Goal: Task Accomplishment & Management: Manage account settings

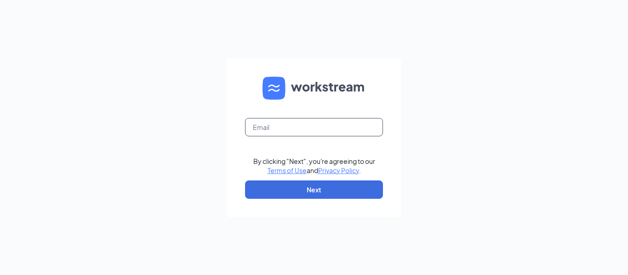
click at [303, 122] on input "text" at bounding box center [314, 127] width 138 height 18
type input "[PERSON_NAME][EMAIL_ADDRESS][PERSON_NAME][DOMAIN_NAME]"
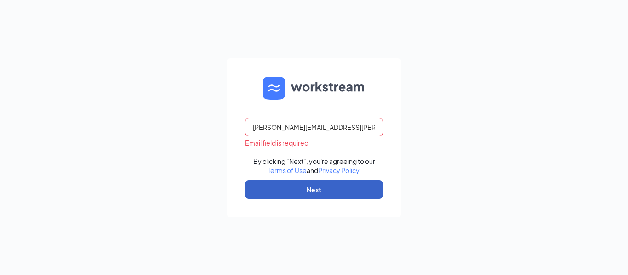
click at [329, 184] on button "Next" at bounding box center [314, 190] width 138 height 18
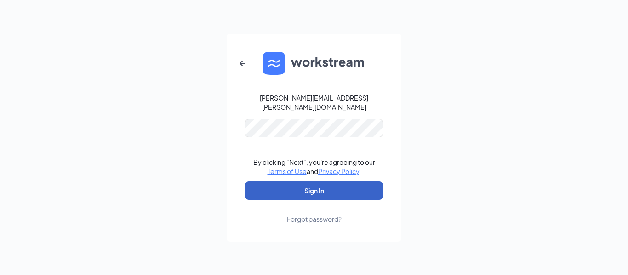
click at [323, 185] on button "Sign In" at bounding box center [314, 190] width 138 height 18
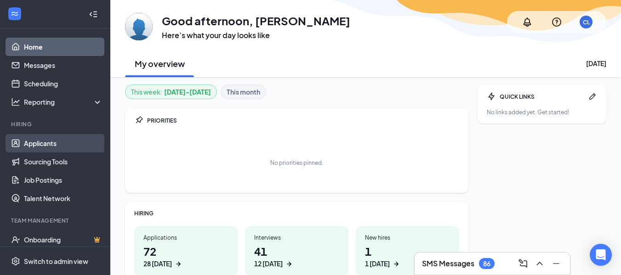
click at [51, 142] on link "Applicants" at bounding box center [63, 143] width 79 height 18
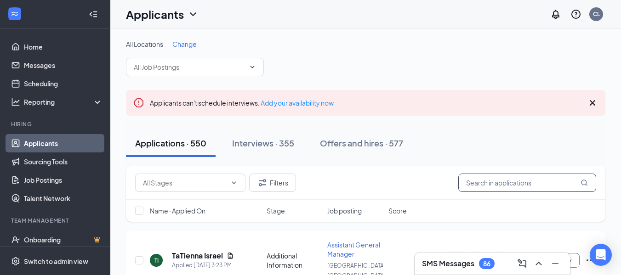
click at [510, 180] on input "text" at bounding box center [527, 183] width 138 height 18
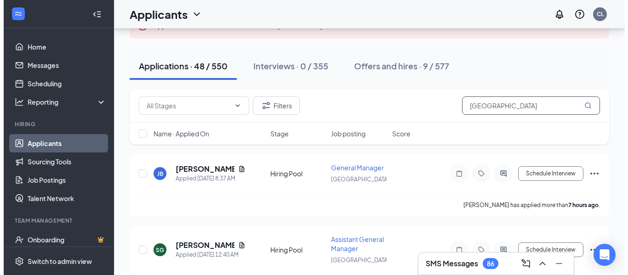
scroll to position [92, 0]
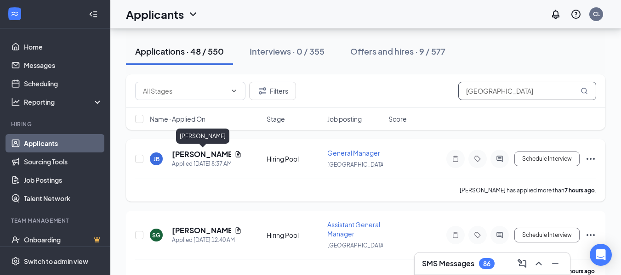
type input "Spartanburg"
click at [212, 152] on h5 "Jennifer Bennett" at bounding box center [201, 154] width 59 height 10
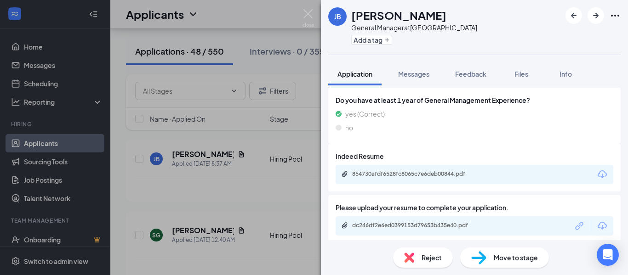
scroll to position [322, 0]
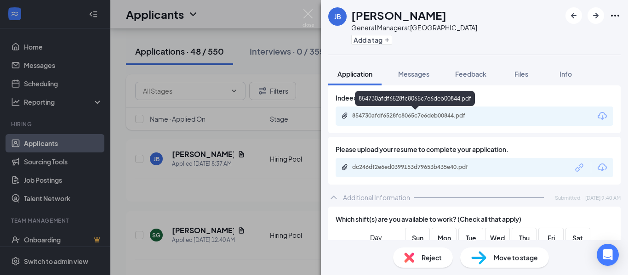
click at [401, 116] on div "854730afdf6528fc8065c7e6deb00844.pdf" at bounding box center [416, 115] width 129 height 7
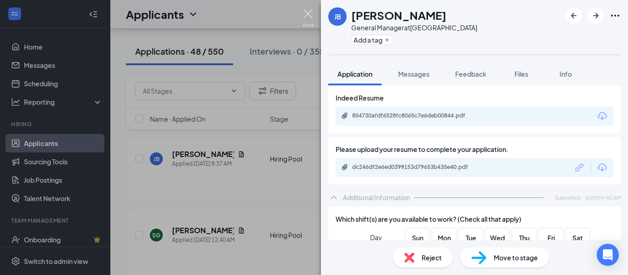
click at [306, 16] on img at bounding box center [307, 18] width 11 height 18
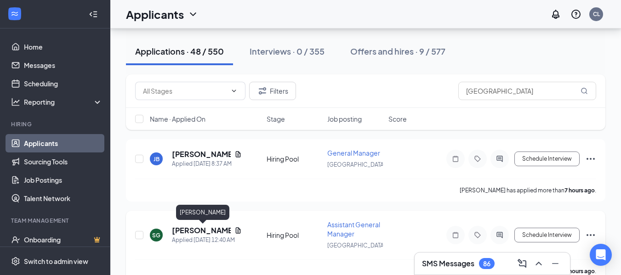
click at [188, 232] on h5 "Steven Gambrell" at bounding box center [201, 231] width 59 height 10
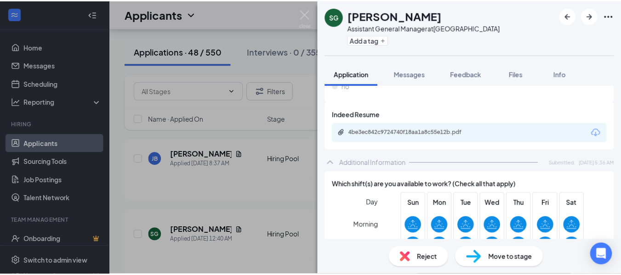
scroll to position [322, 0]
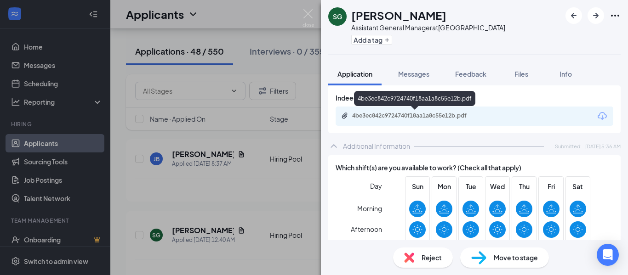
click at [446, 118] on div "4be3ec842c9724740f18aa1a8c55e12b.pdf" at bounding box center [416, 115] width 129 height 7
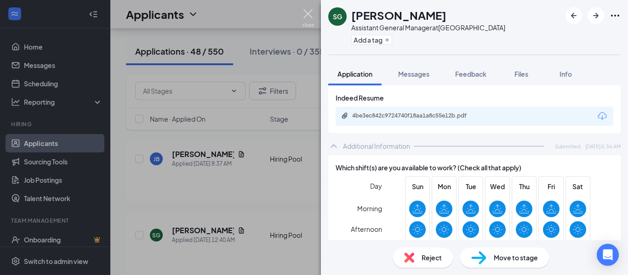
click at [305, 11] on img at bounding box center [307, 18] width 11 height 18
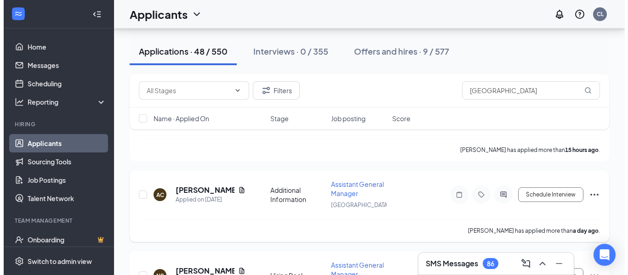
scroll to position [230, 0]
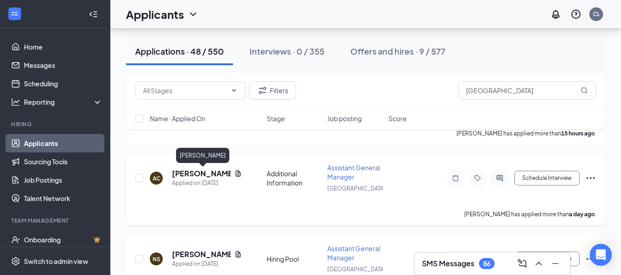
click at [199, 174] on h5 "Amanda Cooper" at bounding box center [201, 174] width 59 height 10
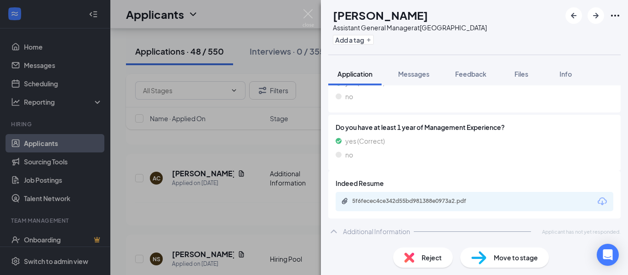
scroll to position [237, 0]
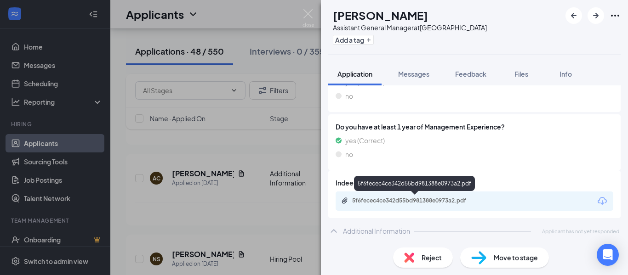
click at [408, 199] on div "5f6fecec4ce342d55bd981388e0973a2.pdf" at bounding box center [416, 200] width 129 height 7
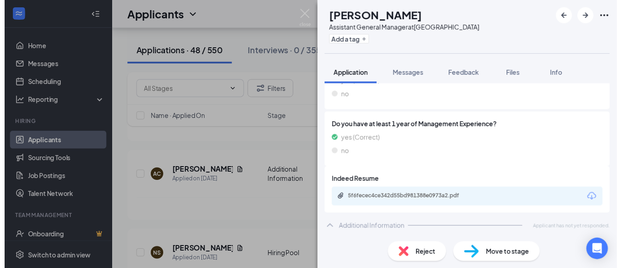
scroll to position [233, 0]
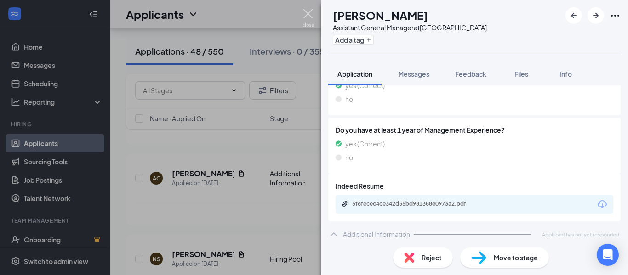
click at [306, 16] on img at bounding box center [307, 18] width 11 height 18
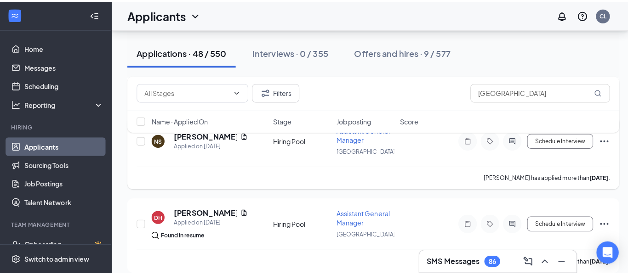
scroll to position [368, 0]
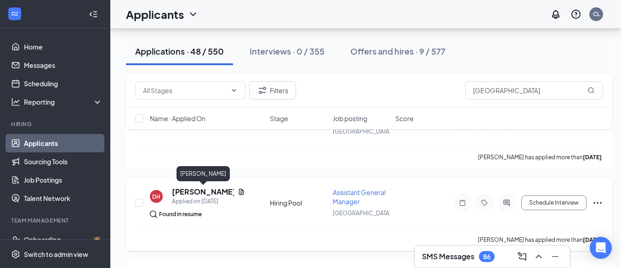
click at [178, 191] on h5 "Danna Hernandez" at bounding box center [203, 192] width 62 height 10
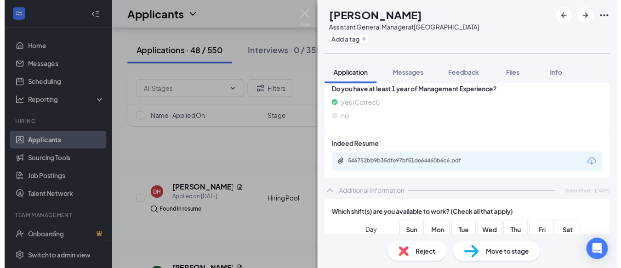
scroll to position [322, 0]
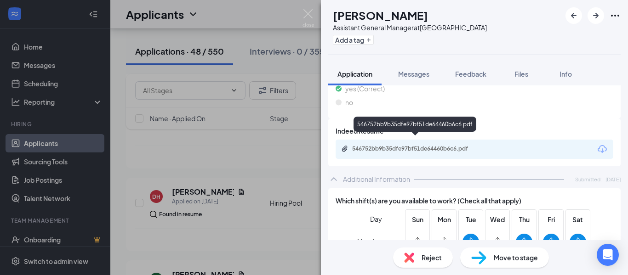
click at [431, 145] on div "546752bb9b35dfe97bf51de64460b6c6.pdf" at bounding box center [416, 148] width 129 height 7
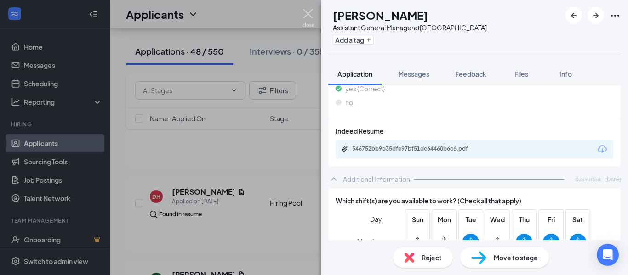
click at [307, 12] on img at bounding box center [307, 18] width 11 height 18
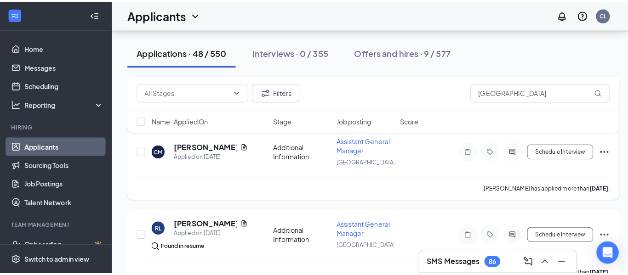
scroll to position [735, 0]
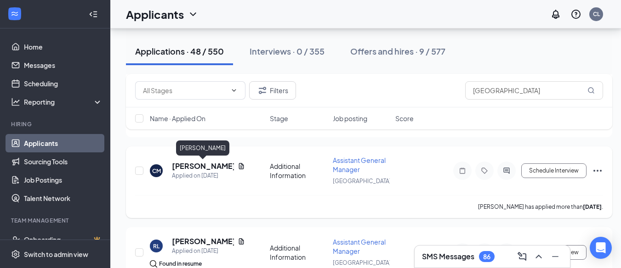
click at [204, 169] on h5 "Christy McAbee" at bounding box center [203, 166] width 62 height 10
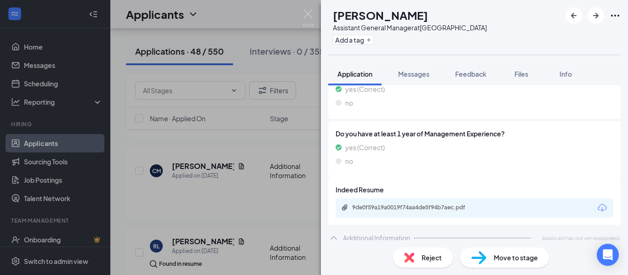
scroll to position [237, 0]
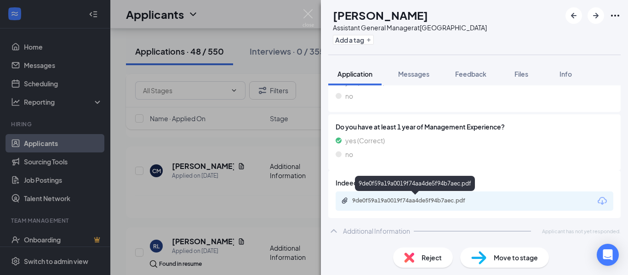
click at [385, 202] on div "9de0f59a19a0019f74aa4de5f94b7aec.pdf" at bounding box center [416, 200] width 129 height 7
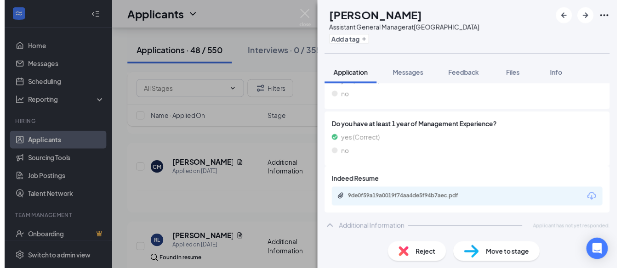
scroll to position [233, 0]
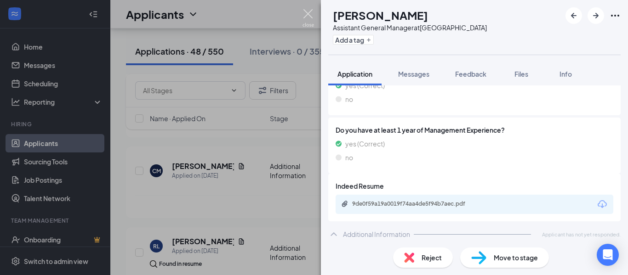
click at [313, 17] on img at bounding box center [307, 18] width 11 height 18
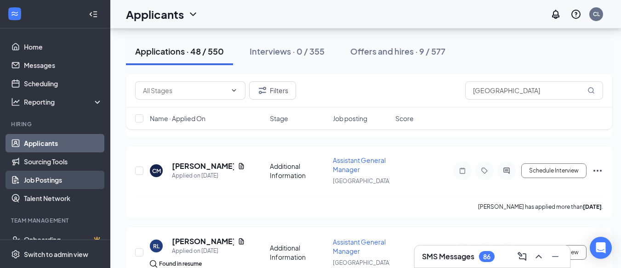
click at [71, 181] on link "Job Postings" at bounding box center [63, 180] width 79 height 18
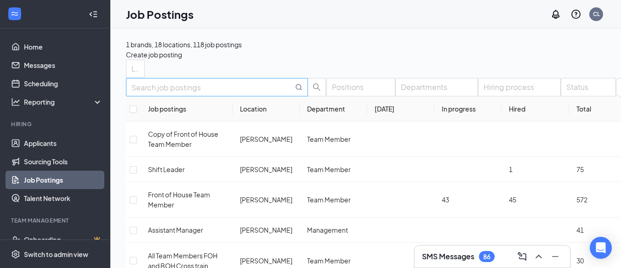
click at [218, 93] on input "text" at bounding box center [212, 87] width 162 height 11
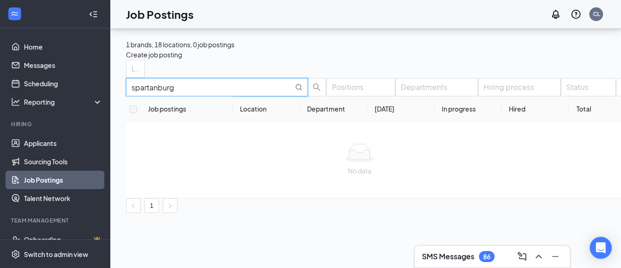
scroll to position [46, 0]
type input "spartanburg"
click at [295, 84] on icon "MagnifyingGlass" at bounding box center [298, 87] width 7 height 7
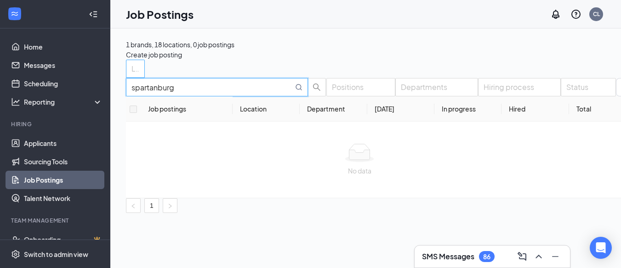
click at [145, 78] on div "Locations" at bounding box center [135, 69] width 19 height 18
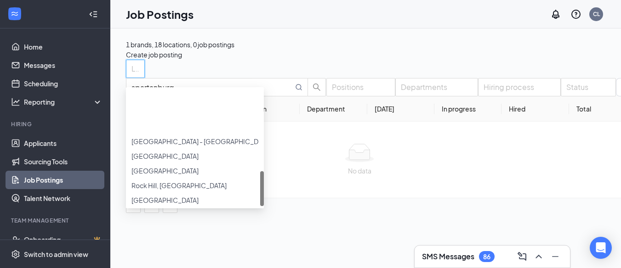
scroll to position [276, 0]
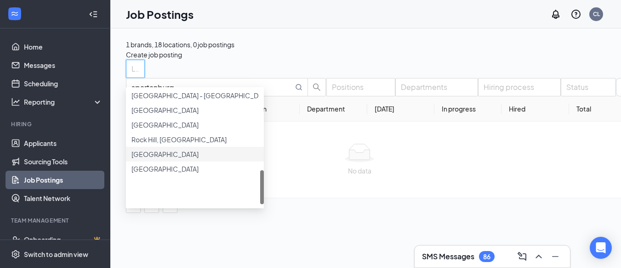
click at [134, 149] on div at bounding box center [194, 149] width 127 height 0
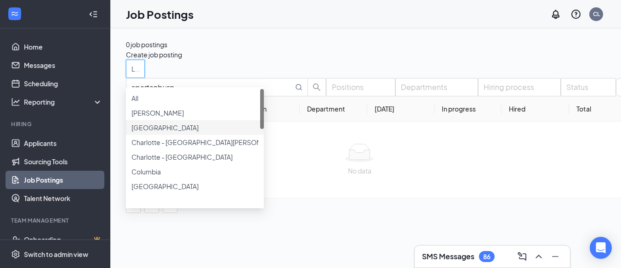
click at [306, 78] on div "Locations (1)" at bounding box center [424, 69] width 597 height 18
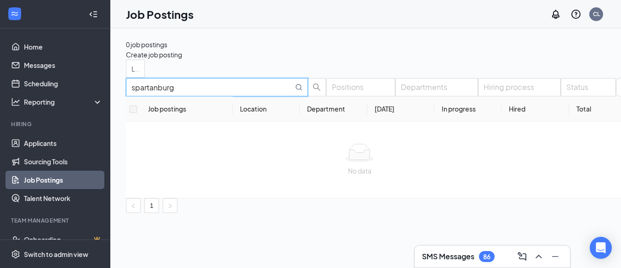
drag, startPoint x: 189, startPoint y: 124, endPoint x: 139, endPoint y: 128, distance: 49.8
click at [139, 93] on input "spartanburg" at bounding box center [212, 87] width 162 height 11
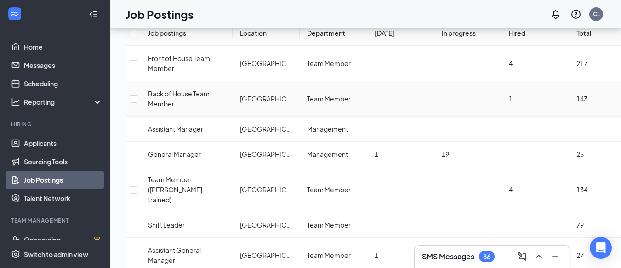
scroll to position [92, 0]
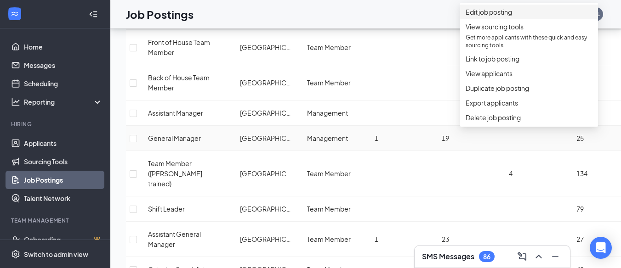
click at [485, 16] on span "Edit job posting" at bounding box center [488, 12] width 46 height 8
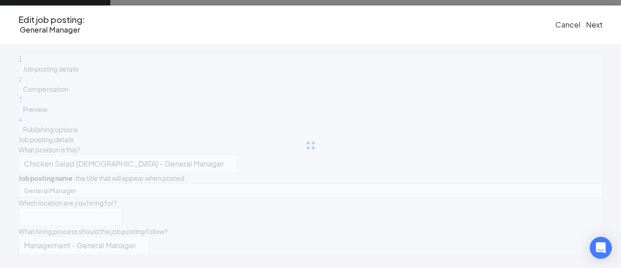
type input "General Manager"
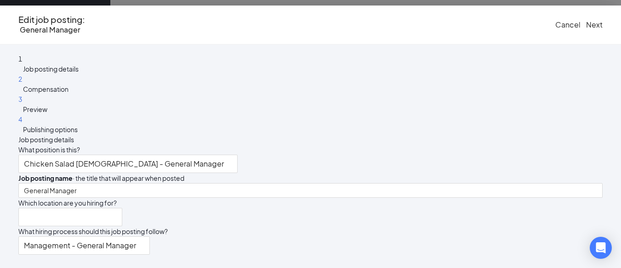
type input "Spartanburg"
click at [555, 20] on span "Cancel" at bounding box center [567, 25] width 25 height 10
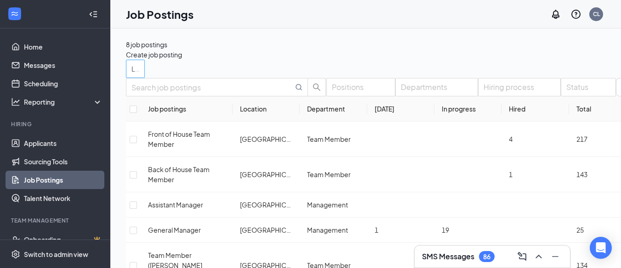
click at [145, 77] on div "Locations (1)" at bounding box center [135, 69] width 19 height 18
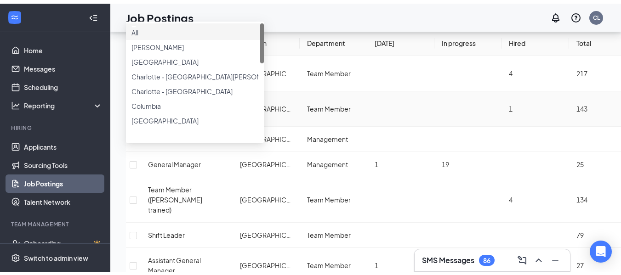
scroll to position [92, 0]
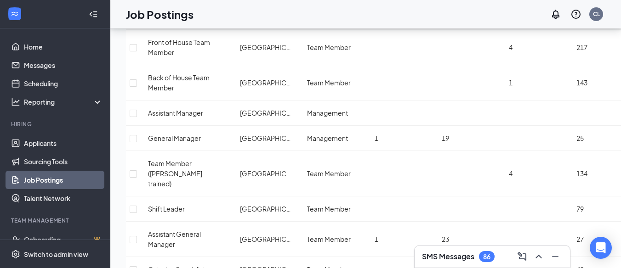
drag, startPoint x: 47, startPoint y: 145, endPoint x: 62, endPoint y: 145, distance: 15.2
click at [47, 145] on link "Applicants" at bounding box center [63, 143] width 79 height 18
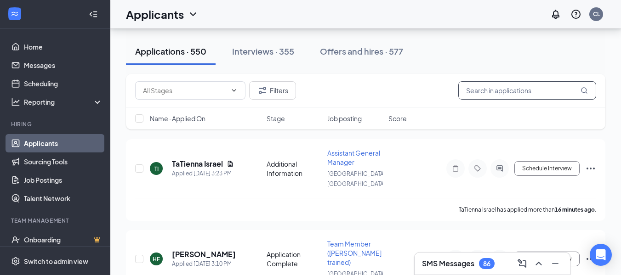
click at [533, 93] on input "text" at bounding box center [527, 90] width 138 height 18
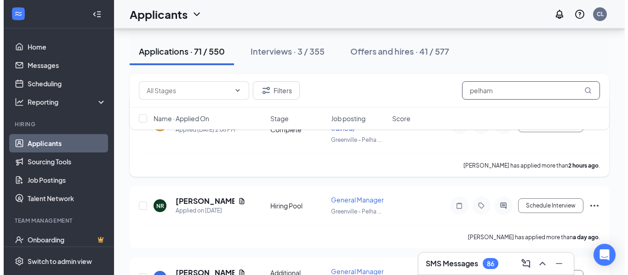
scroll to position [152, 0]
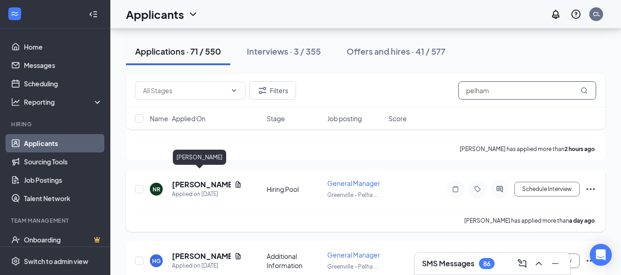
type input "pelham"
click at [186, 180] on h5 "Nick Ruiz" at bounding box center [201, 185] width 59 height 10
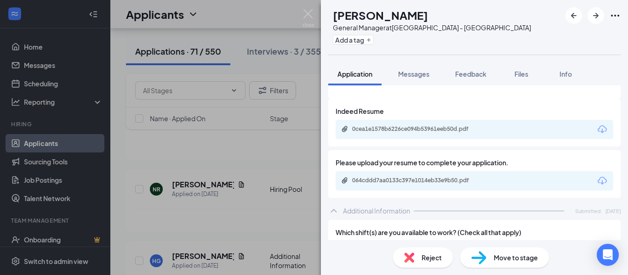
scroll to position [322, 0]
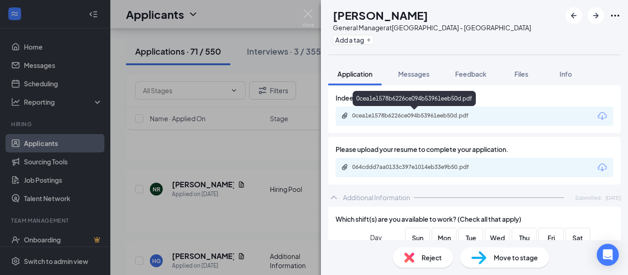
click at [403, 115] on div "0cea1e1578b6226ce094b53961eeb50d.pdf" at bounding box center [416, 115] width 129 height 7
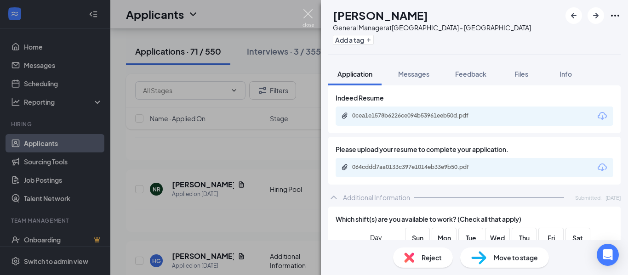
click at [310, 10] on img at bounding box center [307, 18] width 11 height 18
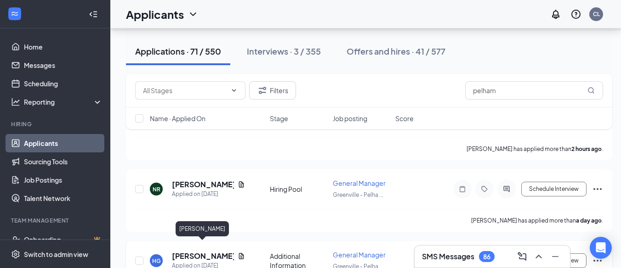
click at [190, 251] on h5 "HEATHER GREENE" at bounding box center [203, 256] width 62 height 10
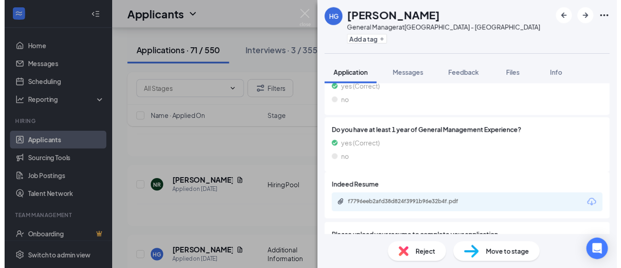
scroll to position [276, 0]
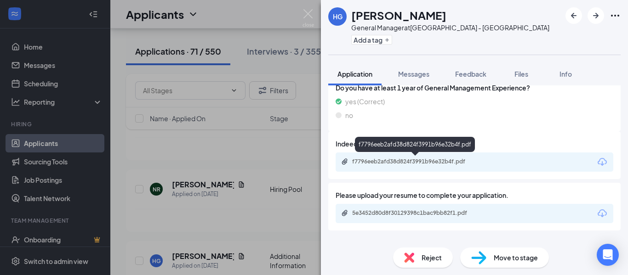
click at [423, 159] on div "f7796eeb2afd38d824f3991b96e32b4f.pdf" at bounding box center [416, 161] width 129 height 7
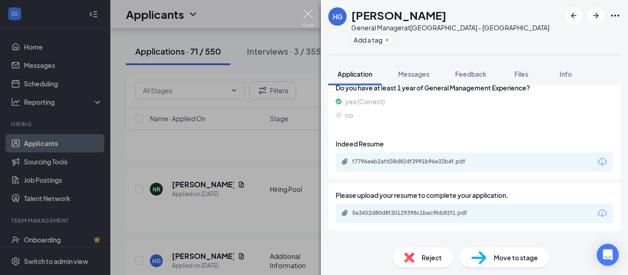
click at [308, 10] on img at bounding box center [307, 18] width 11 height 18
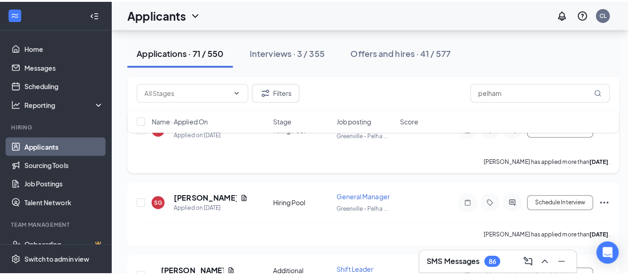
scroll to position [519, 0]
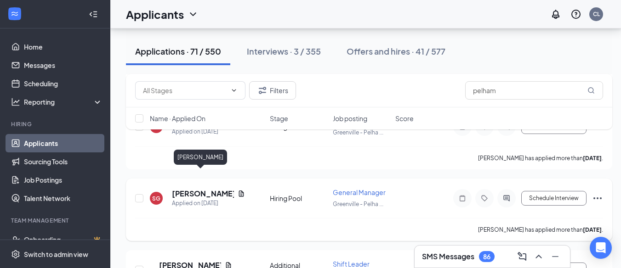
click at [189, 189] on h5 "Stanley Guillebeaux" at bounding box center [203, 194] width 62 height 10
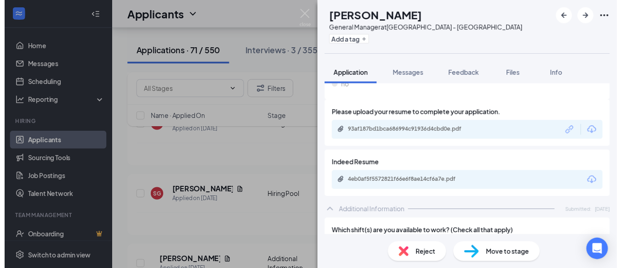
scroll to position [322, 0]
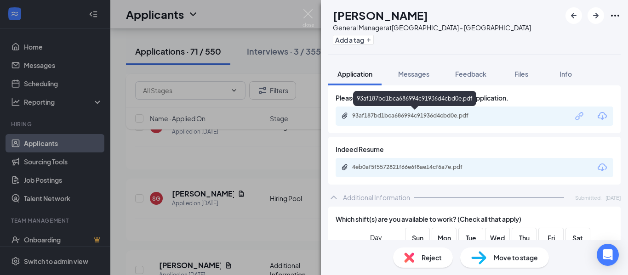
click at [389, 119] on div "93af187bd1bca686994c91936d4cbd0e.pdf" at bounding box center [416, 115] width 129 height 7
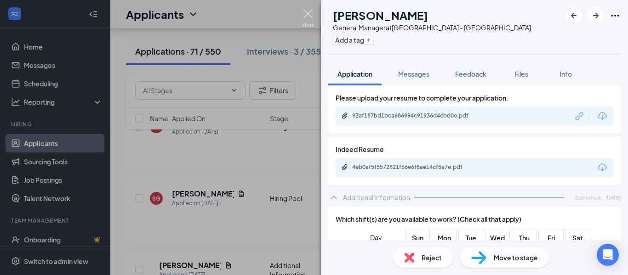
click at [307, 13] on img at bounding box center [307, 18] width 11 height 18
